Goal: Transaction & Acquisition: Book appointment/travel/reservation

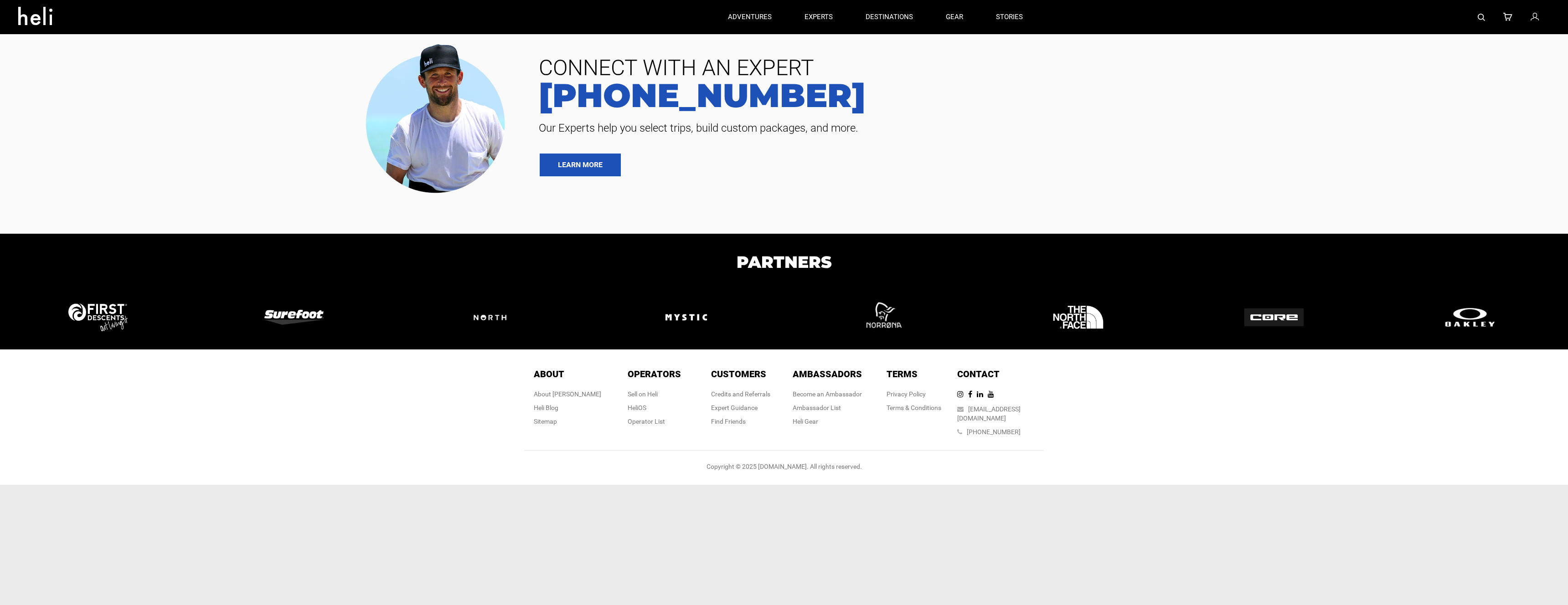
type input "Heli Skiing"
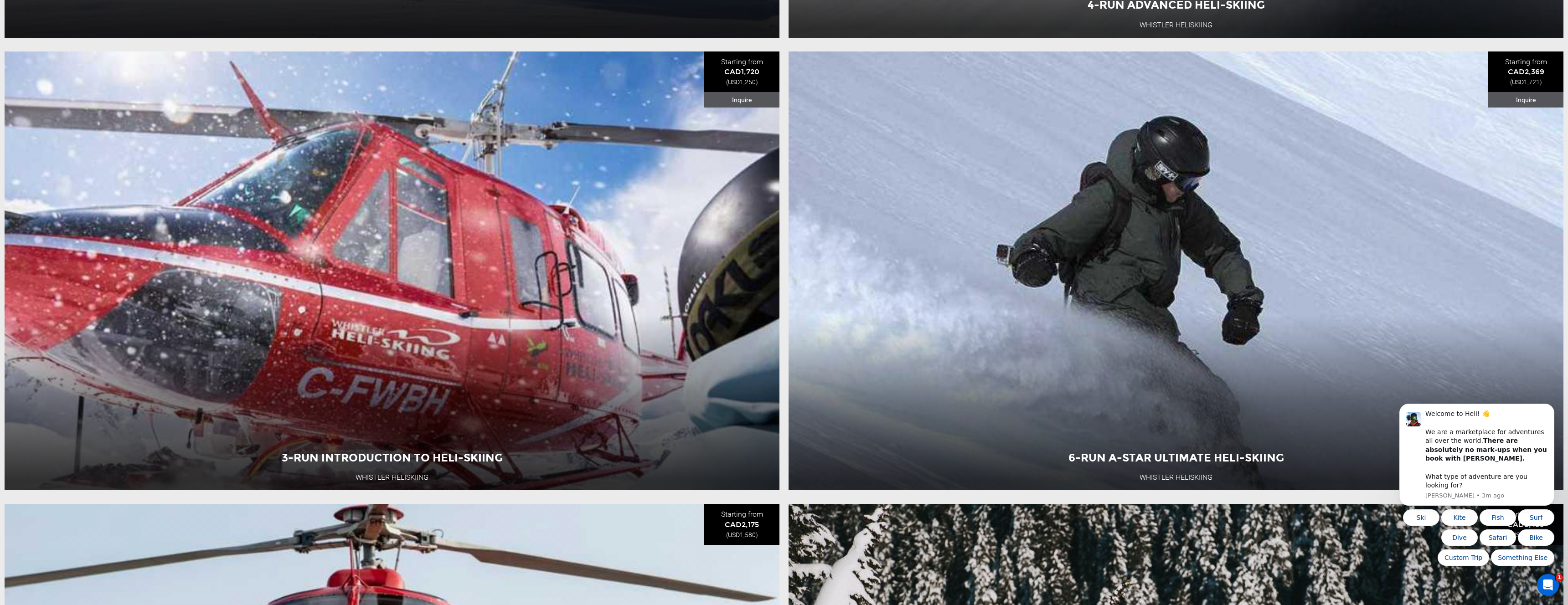
scroll to position [754, 0]
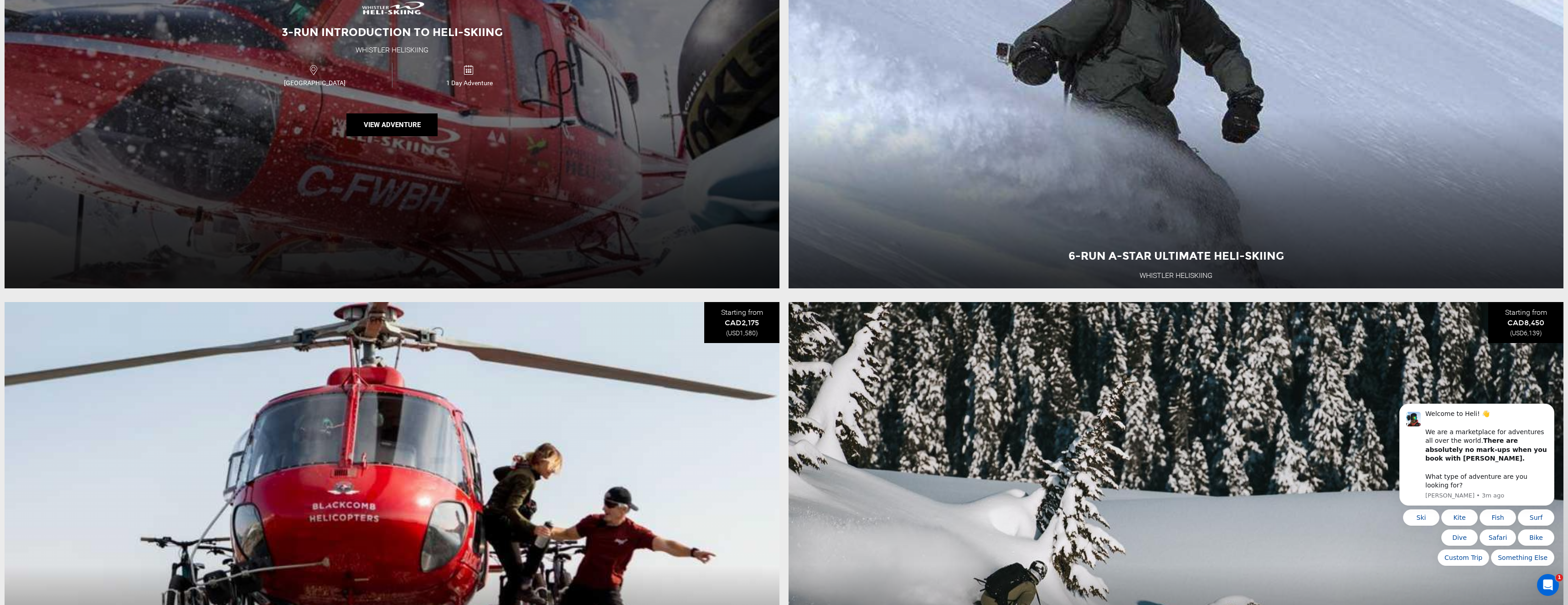
click at [724, 168] on div "3-Run Introduction to Heli-Skiing Whistler Heliskiing Canada 1 Day Adventure Vi…" at bounding box center [392, 68] width 775 height 439
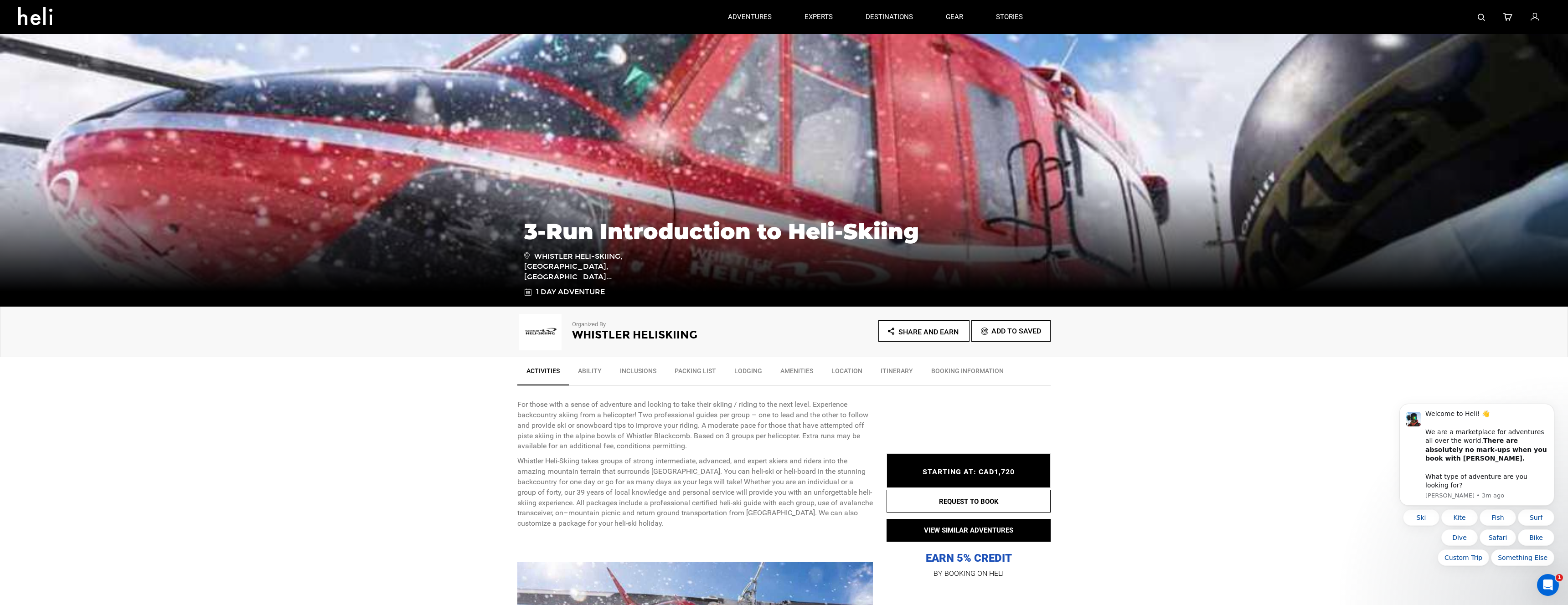
scroll to position [124, 0]
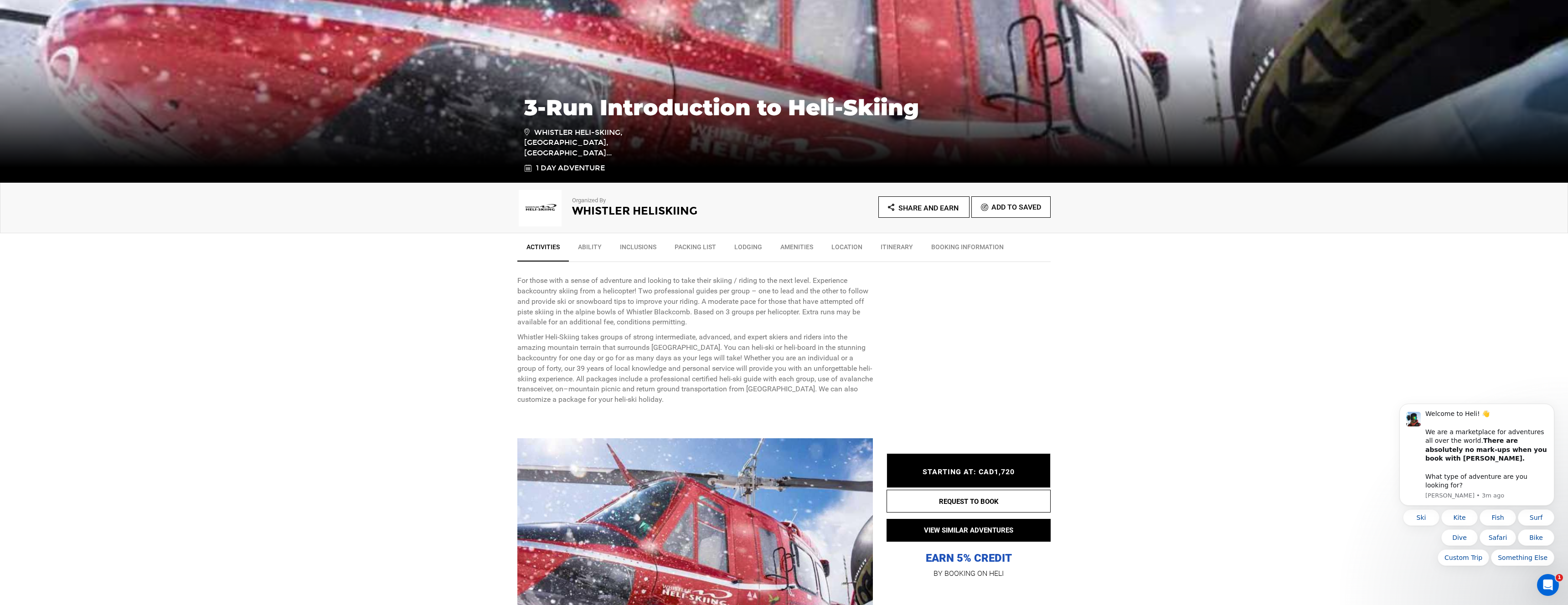
click at [754, 347] on p "Whistler Heli-Skiing takes groups of strong intermediate, advanced, and expert …" at bounding box center [695, 368] width 356 height 73
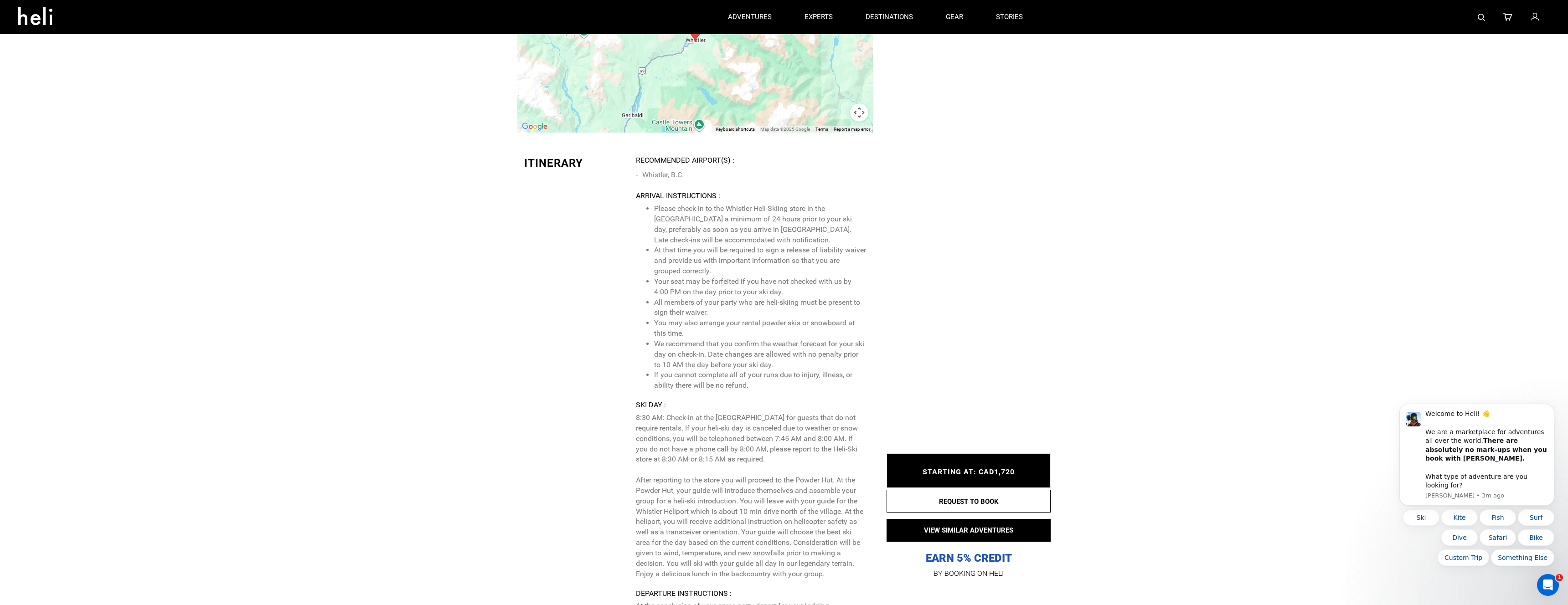
scroll to position [1635, 0]
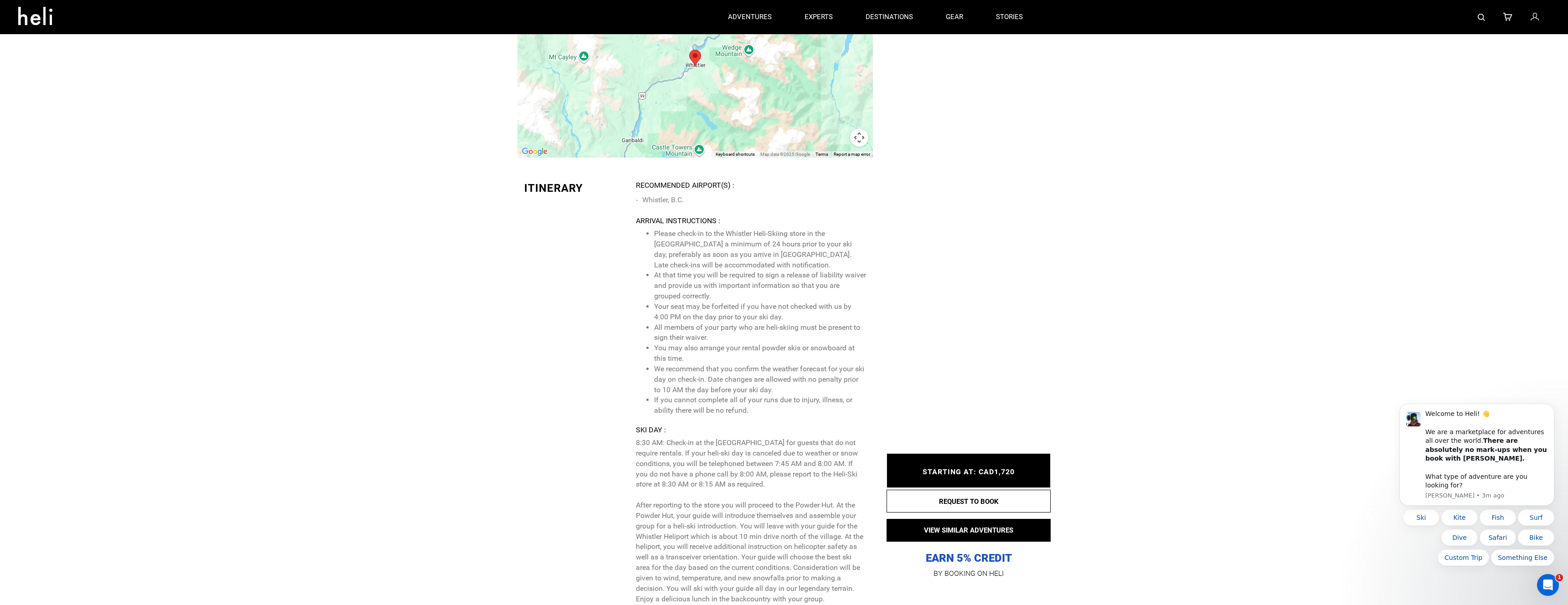
click at [754, 347] on li "You may also arrange your rental powder skis or snowboard at this time." at bounding box center [760, 353] width 212 height 21
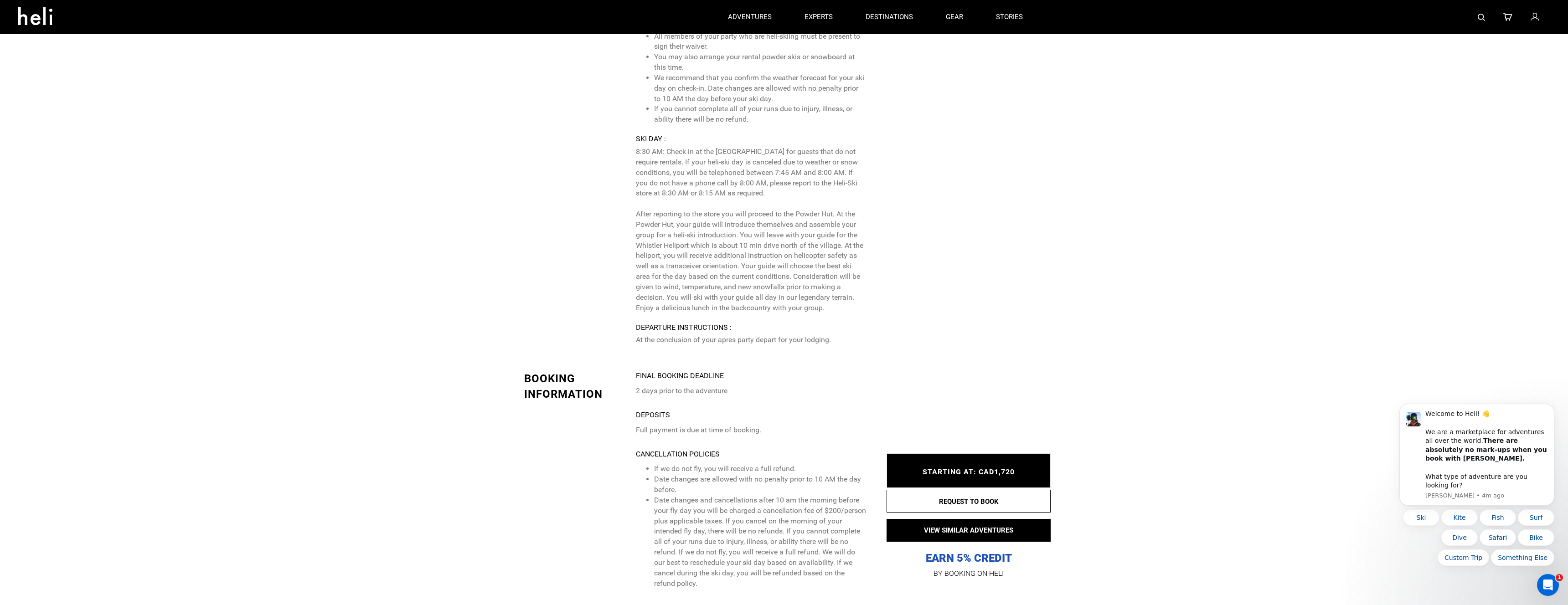
scroll to position [1682, 0]
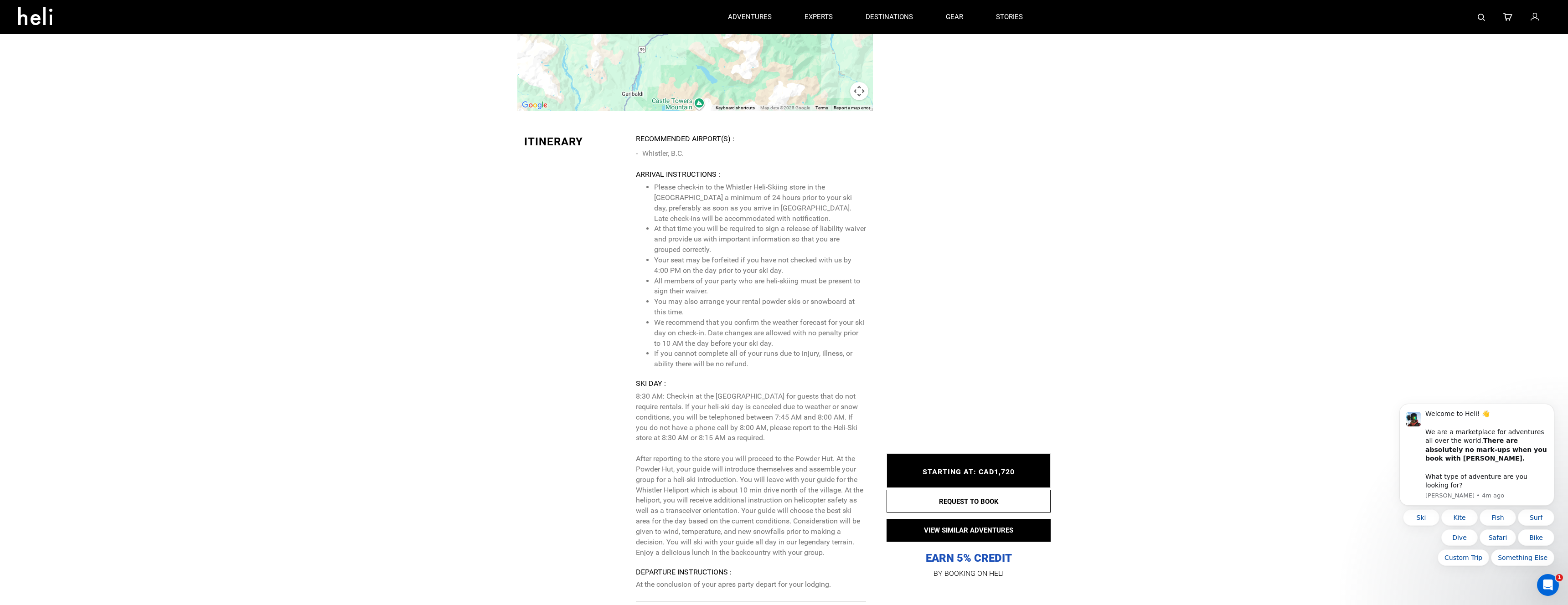
type input "Heli Skiing"
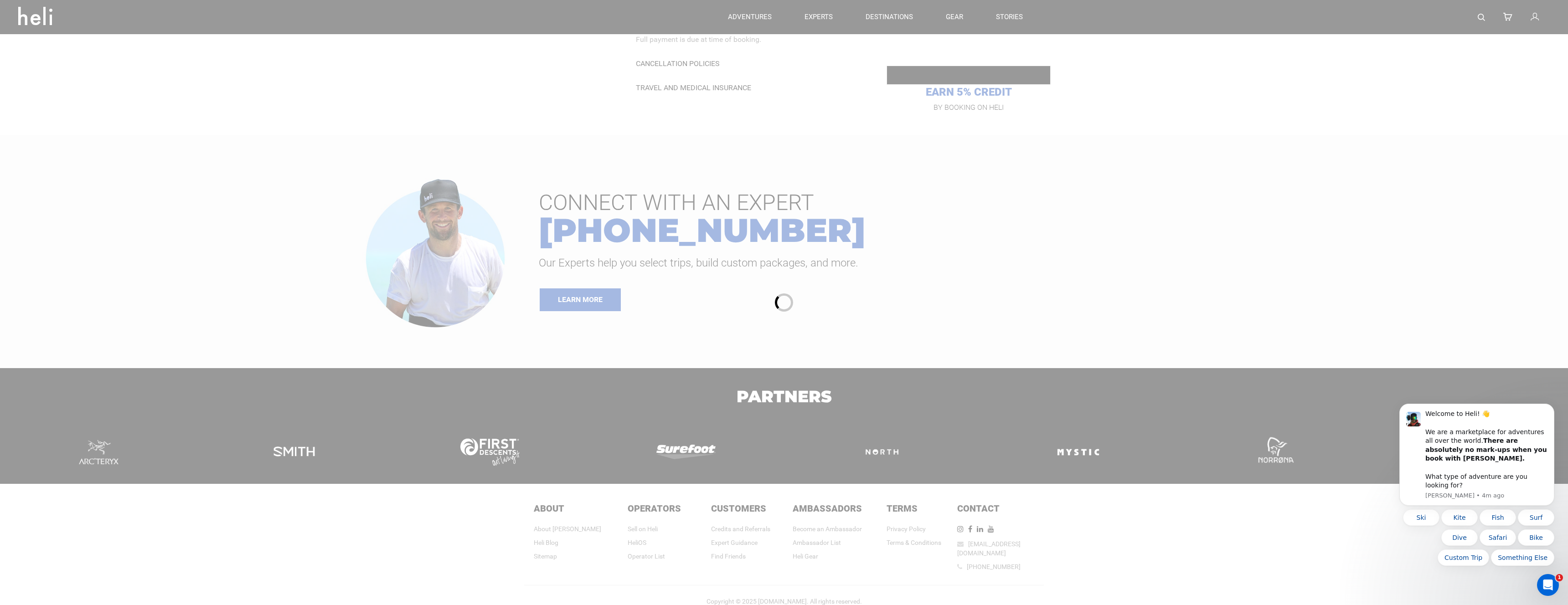
scroll to position [1071, 0]
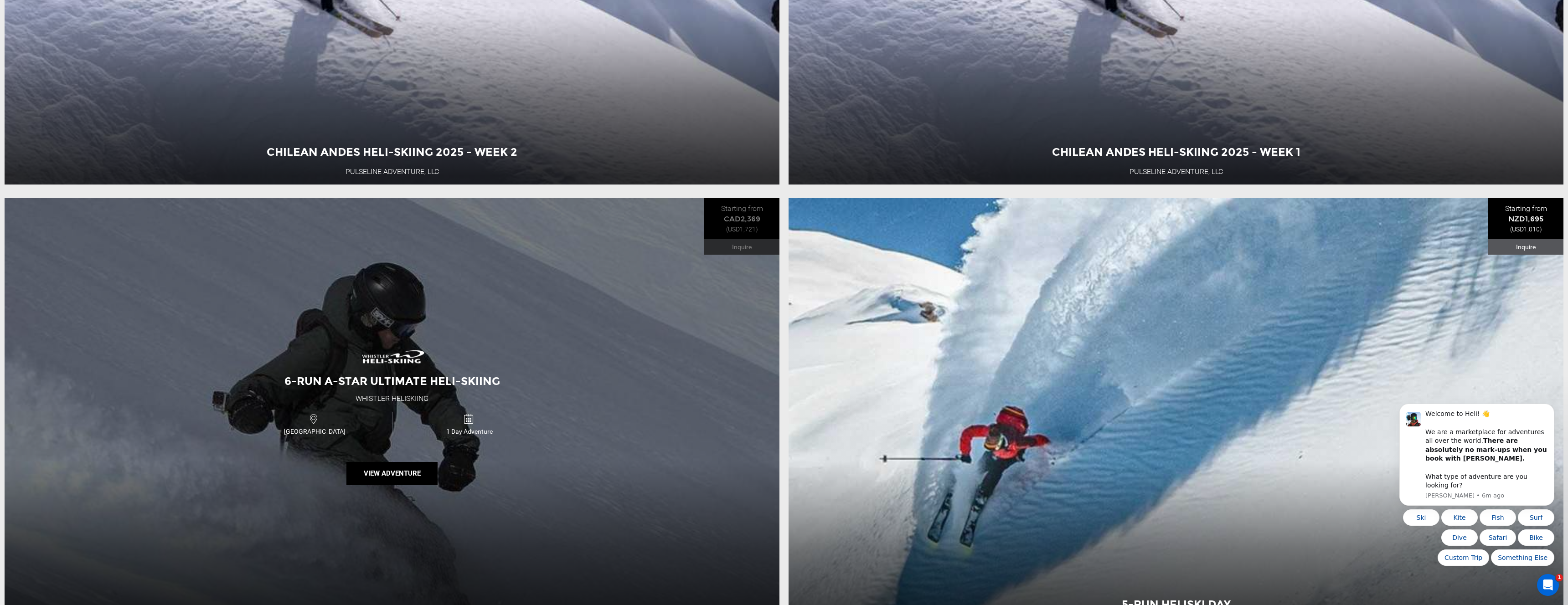
scroll to position [830, 0]
